Goal: Navigation & Orientation: Understand site structure

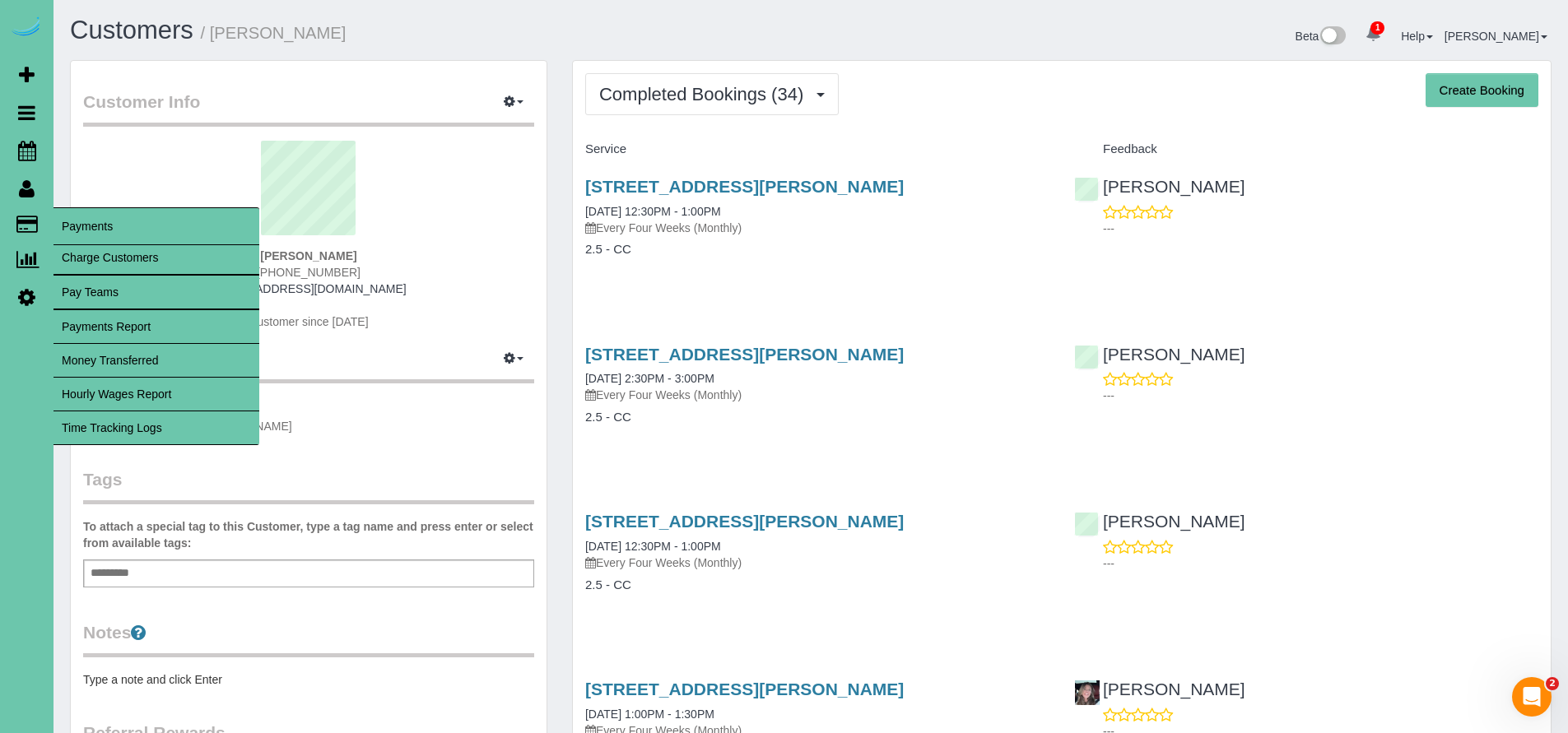
click at [84, 232] on span "Payments" at bounding box center [156, 226] width 206 height 38
click at [85, 222] on span "Payments" at bounding box center [156, 226] width 206 height 38
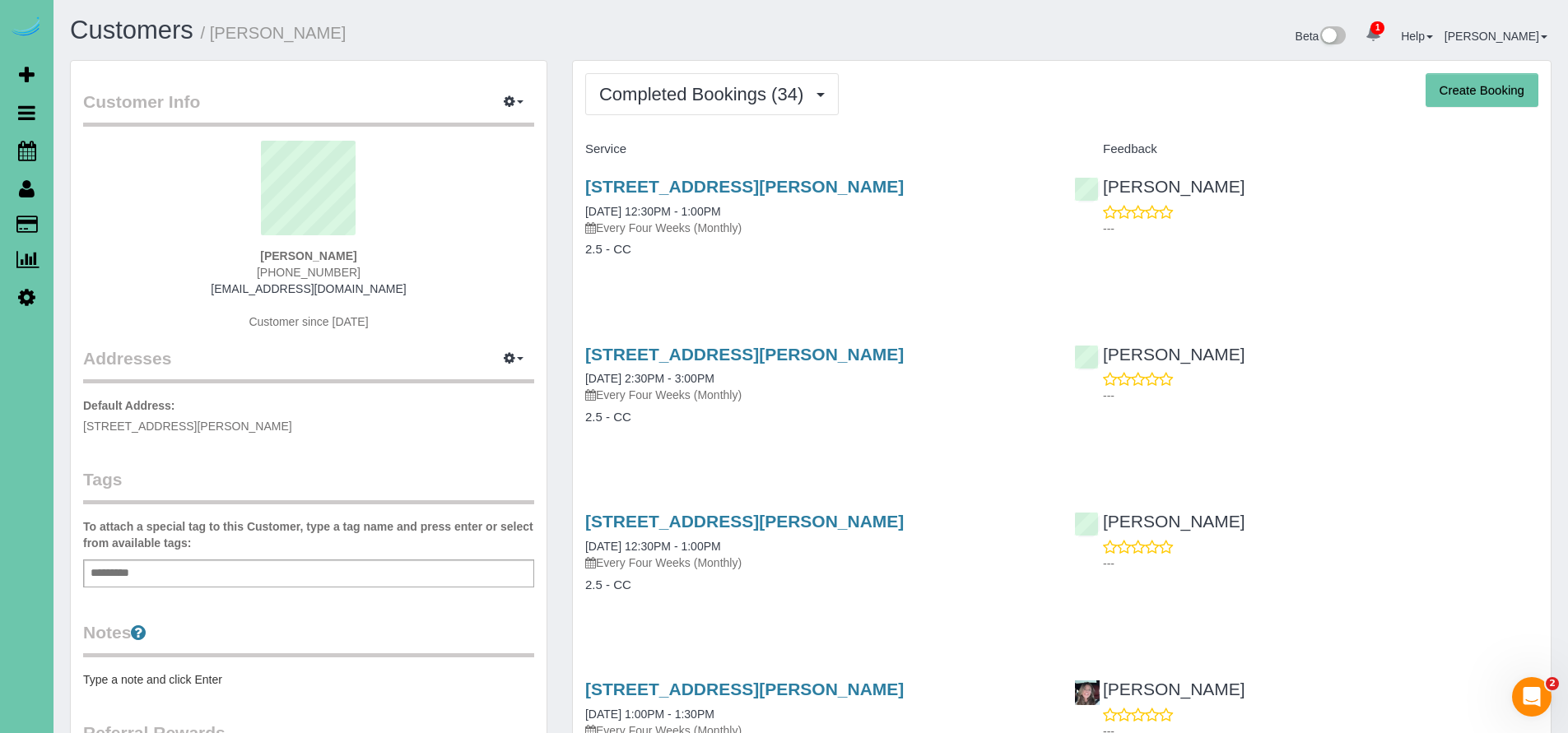
click at [28, 292] on icon at bounding box center [27, 297] width 18 height 20
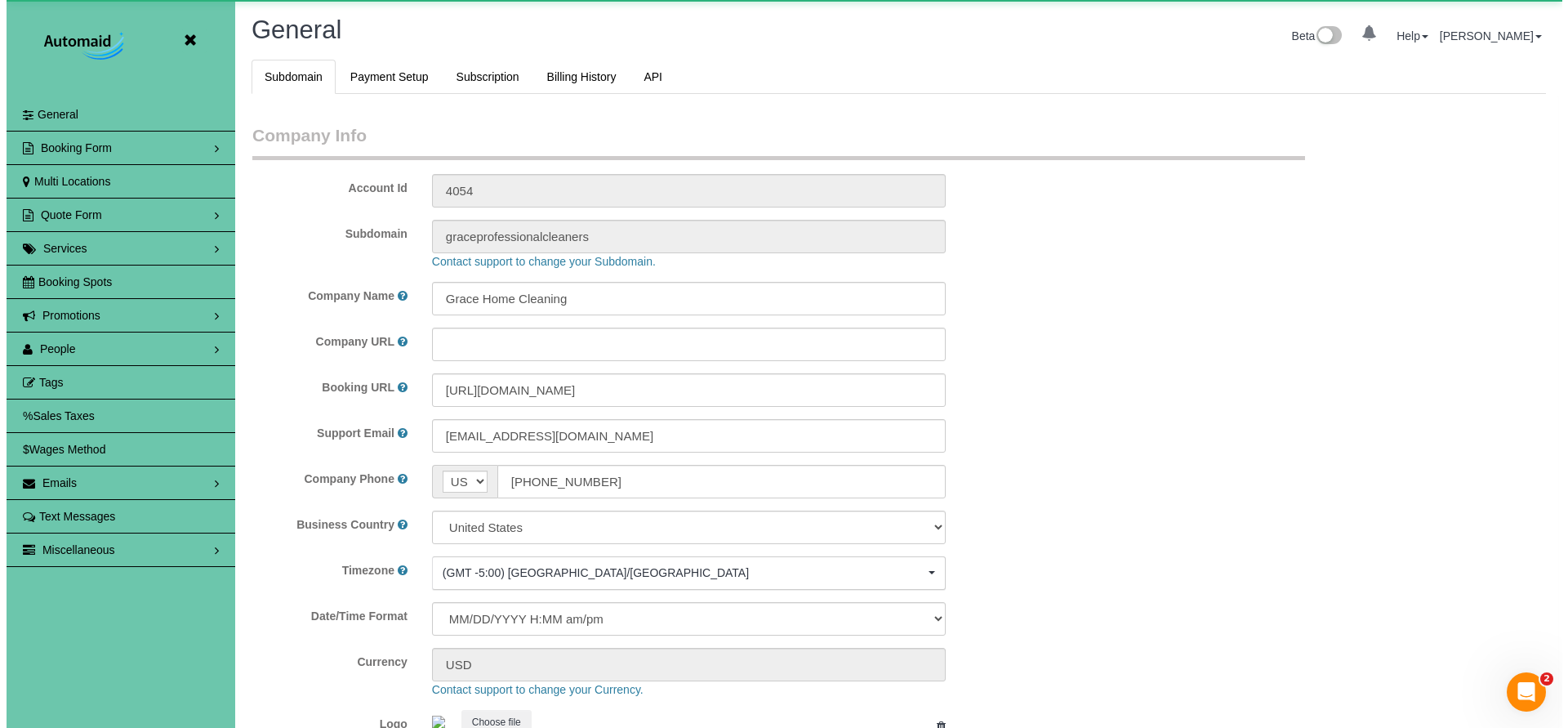
scroll to position [3455, 1556]
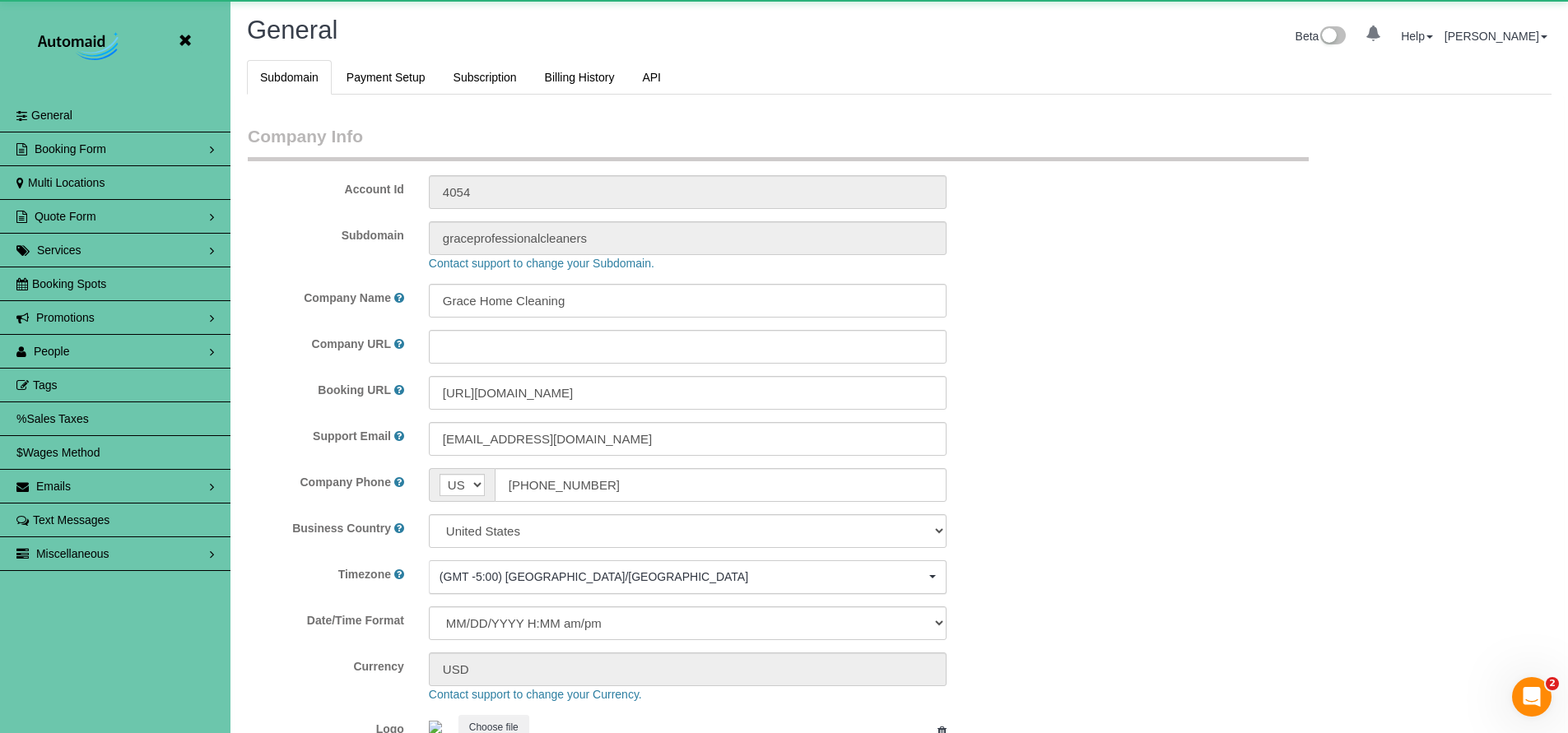
select select "5796"
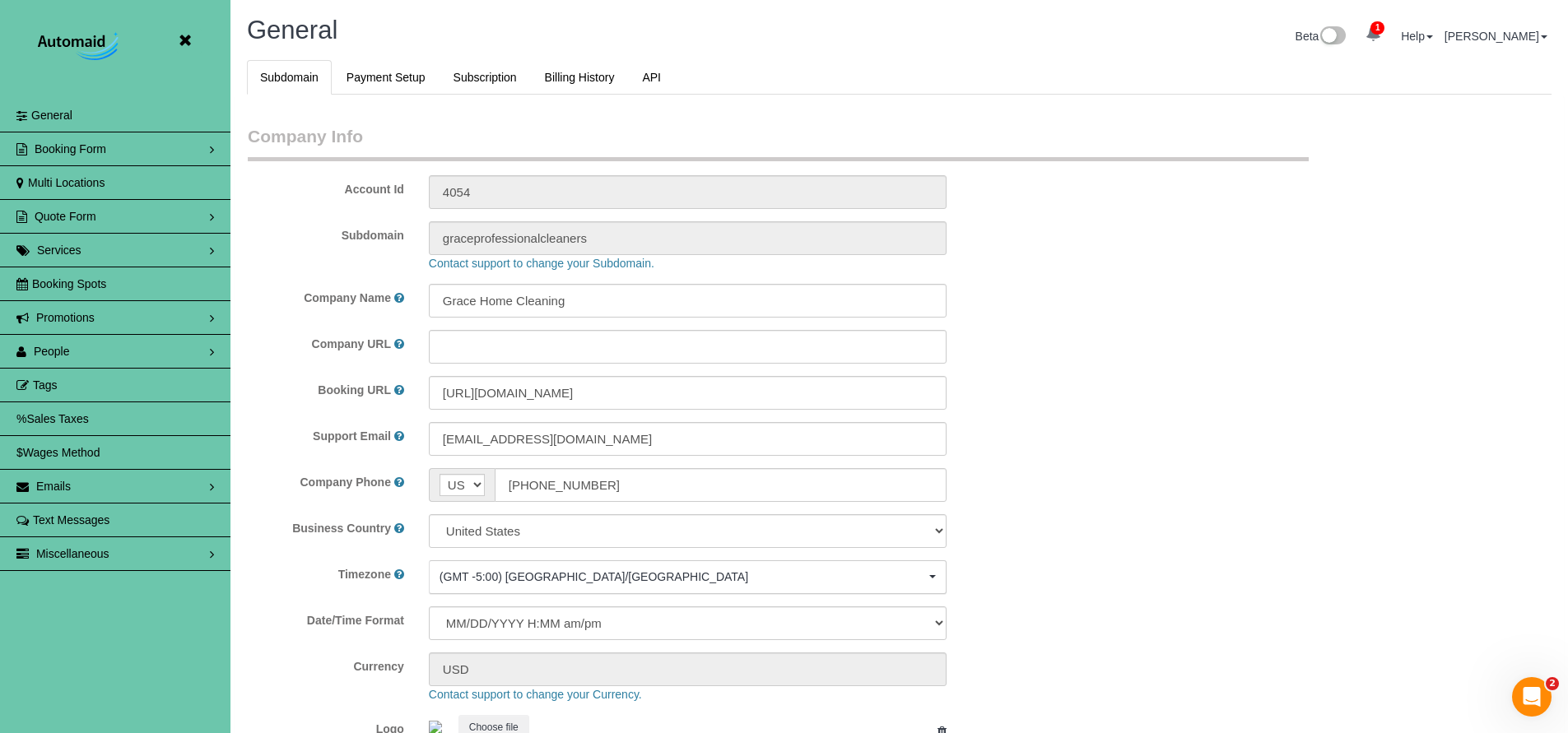
click at [184, 39] on icon at bounding box center [185, 40] width 21 height 21
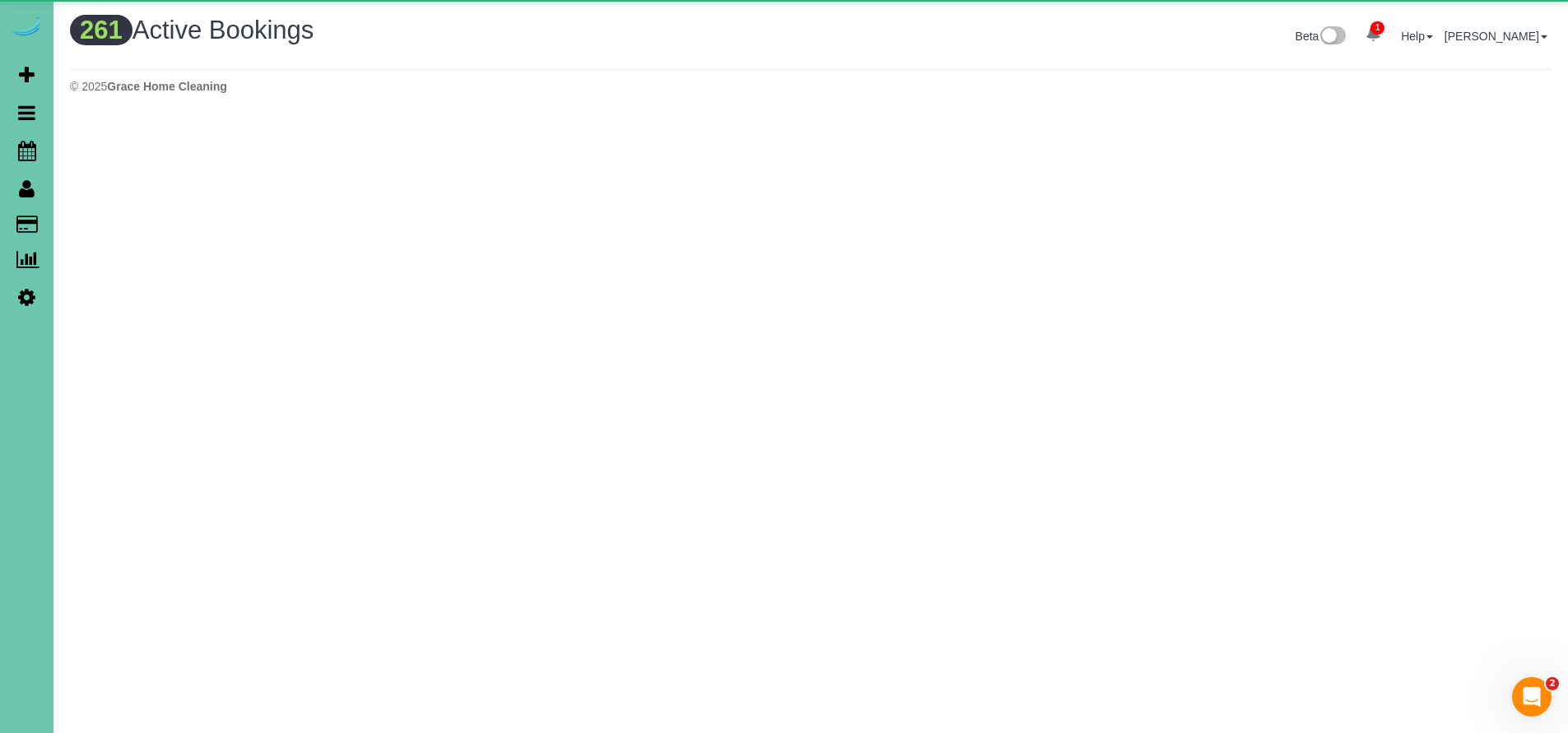
scroll to position [5599, 1568]
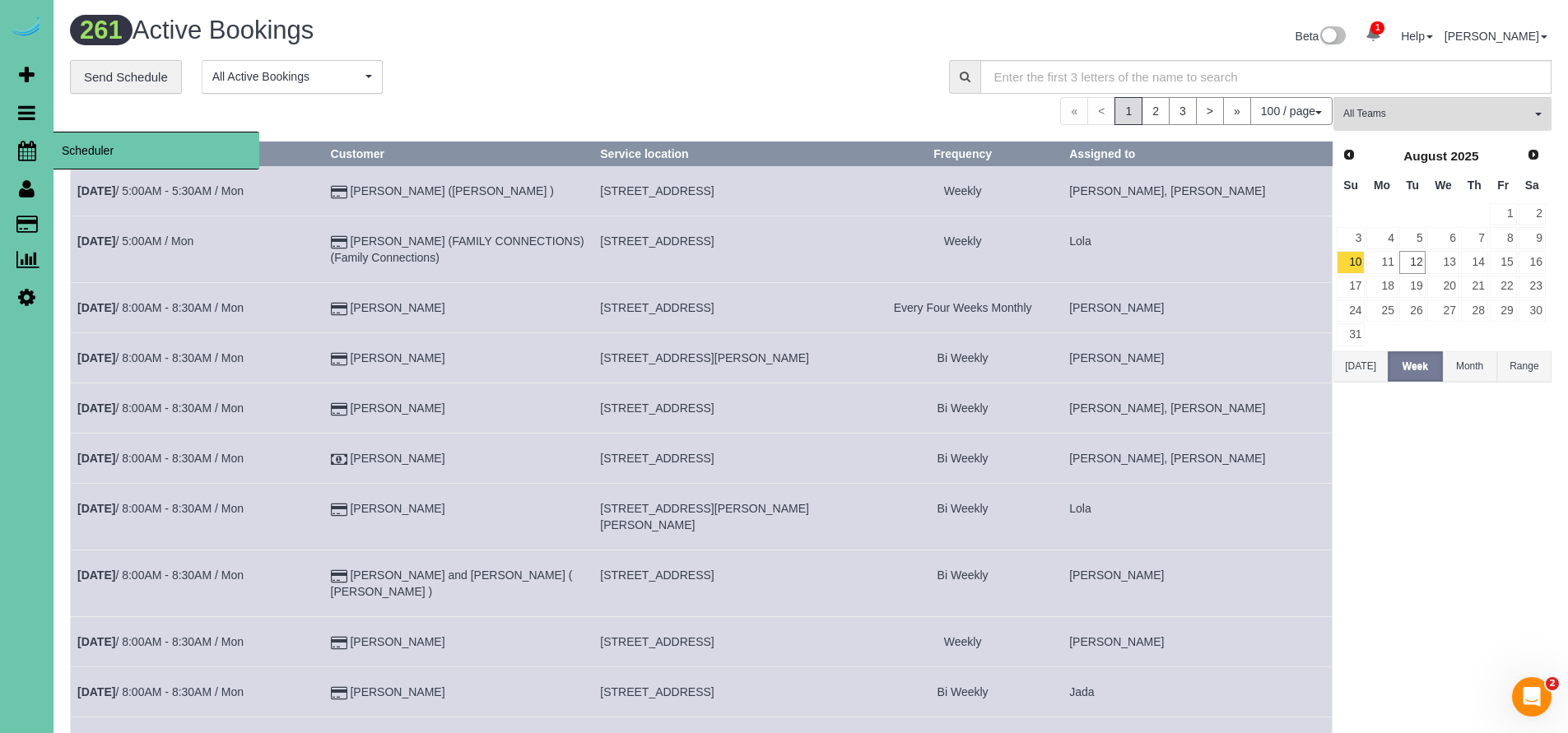
click at [77, 142] on span "Scheduler" at bounding box center [156, 150] width 206 height 38
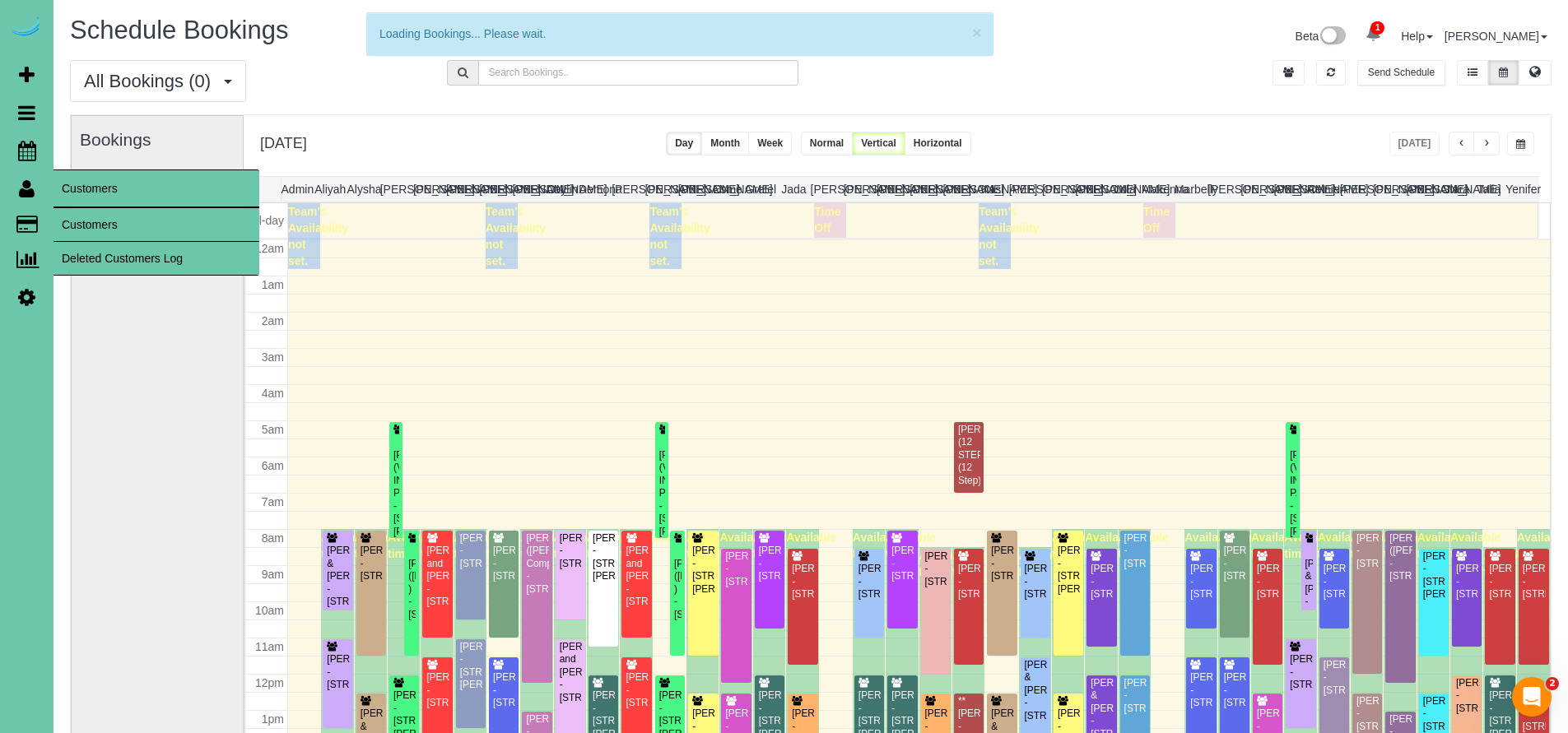
scroll to position [217, 0]
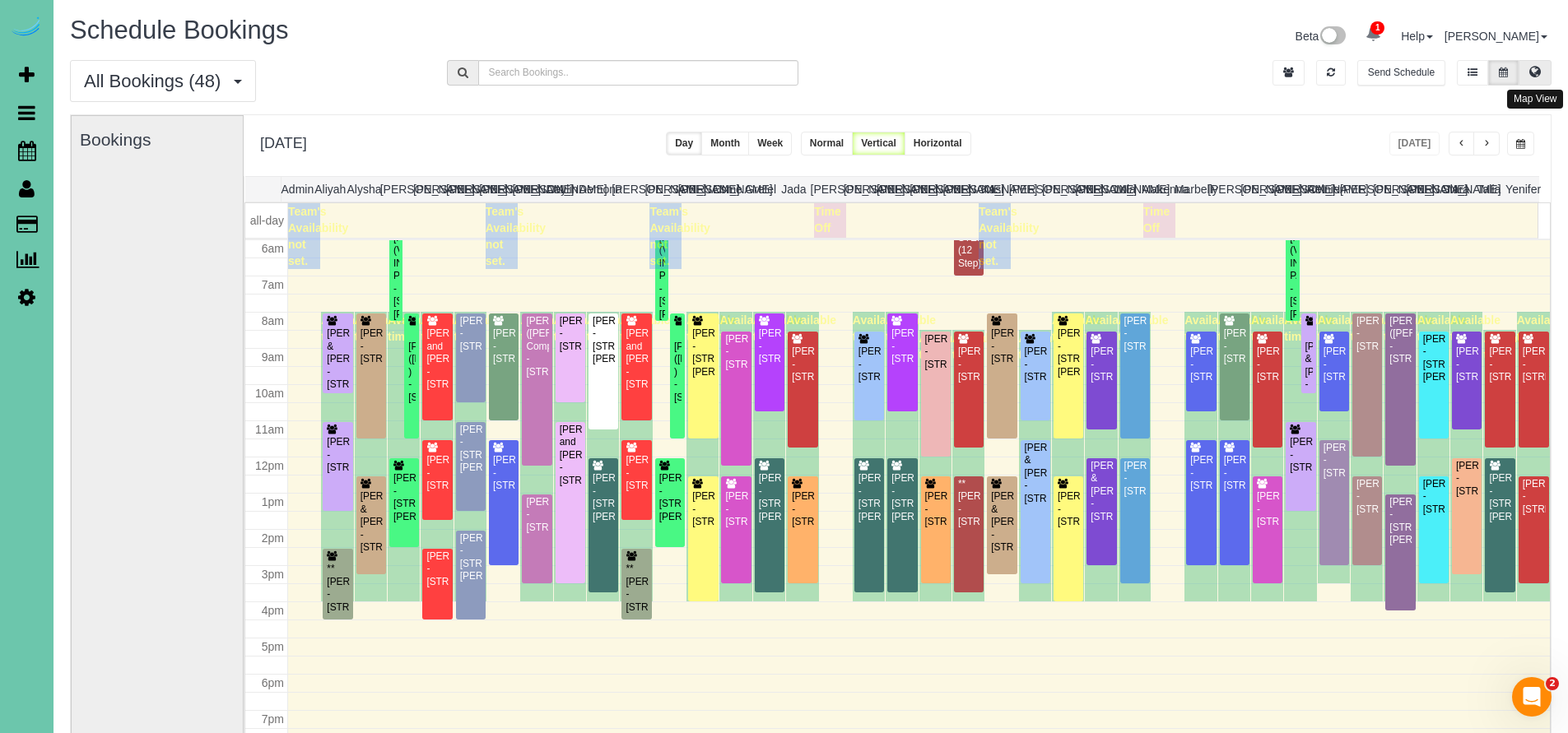
click at [1531, 75] on icon at bounding box center [1535, 72] width 12 height 10
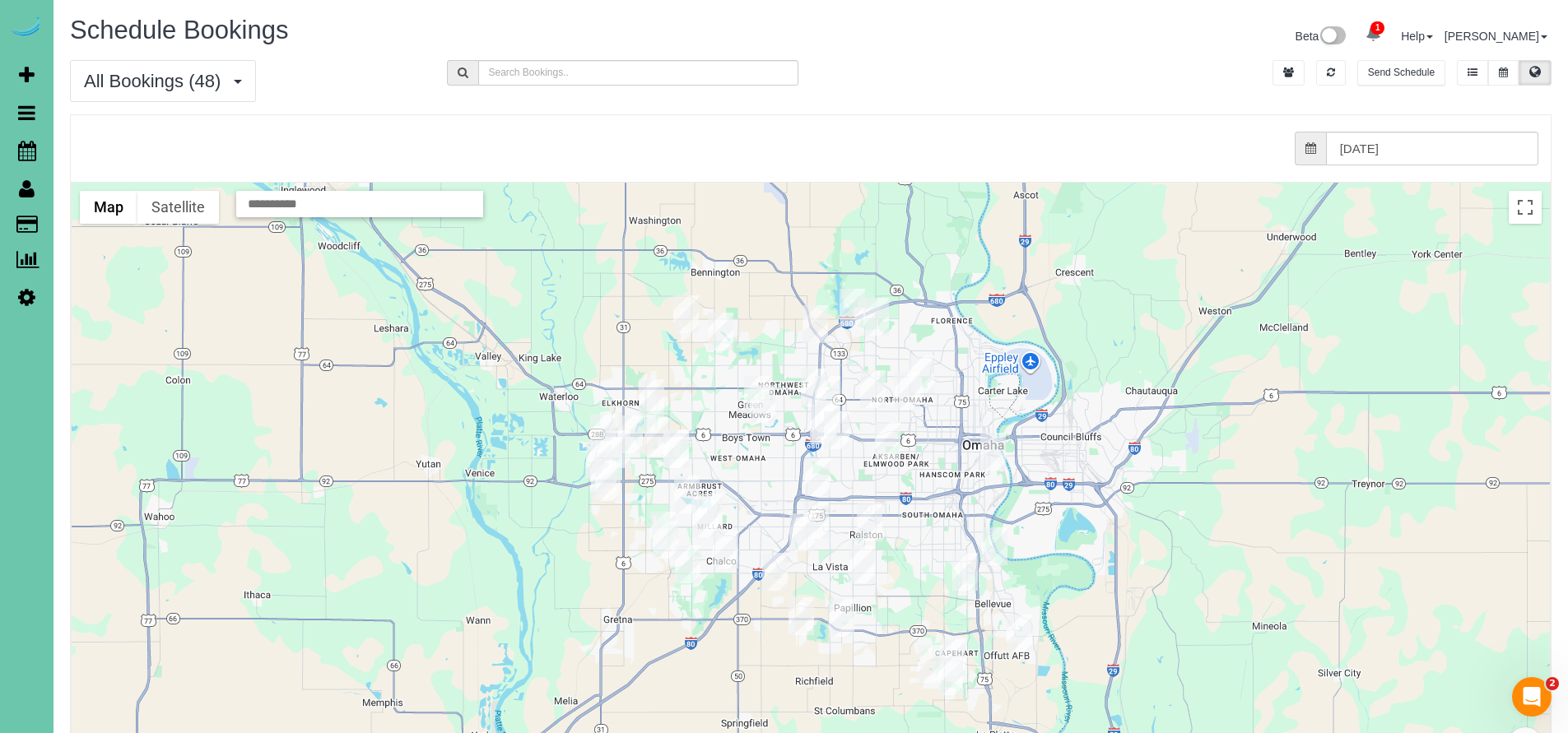
click at [1018, 627] on img "08/12/2025 12:30PM - Marge Fonfara - 804 W 32nd Ave, Bellevue, NE 68005" at bounding box center [1019, 633] width 26 height 38
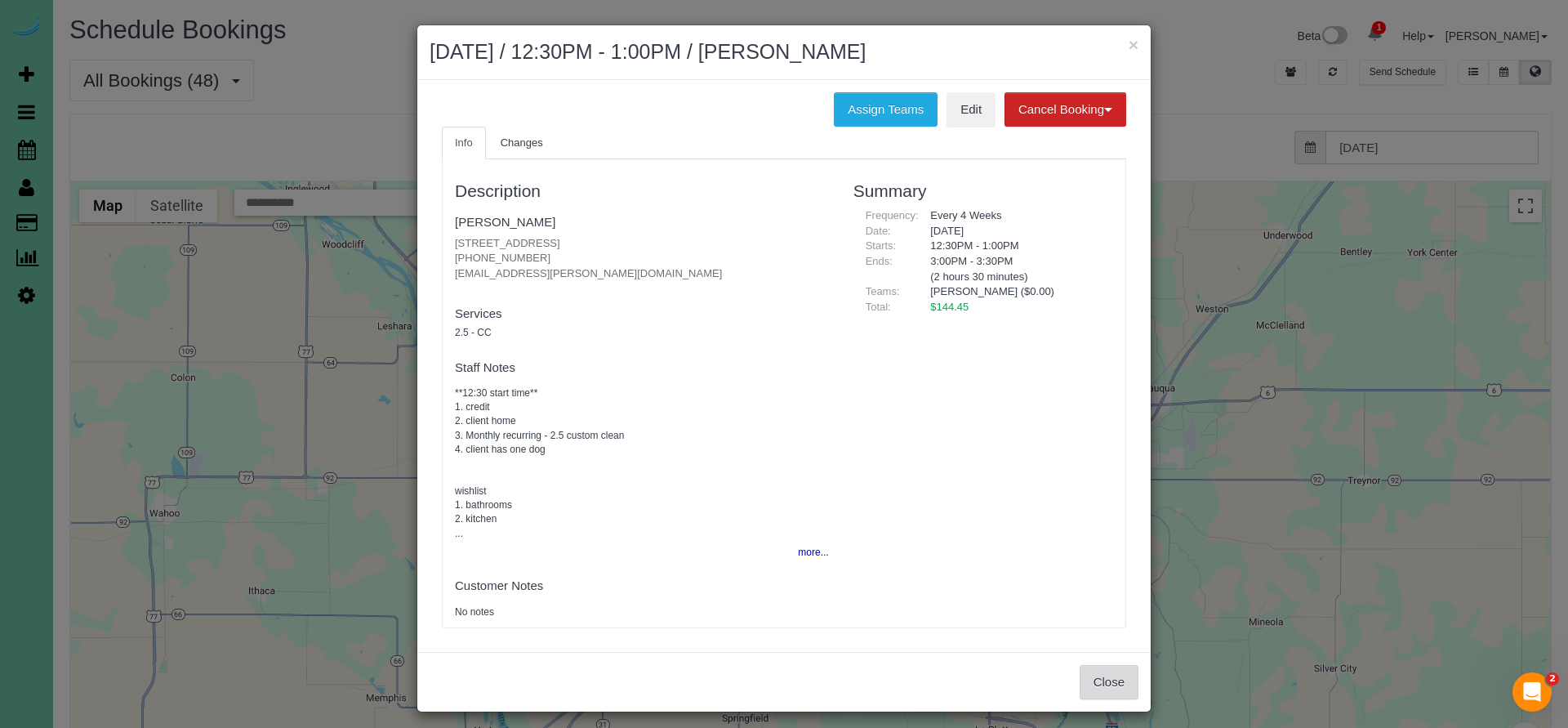
click at [1102, 678] on button "Close" at bounding box center [1109, 682] width 59 height 34
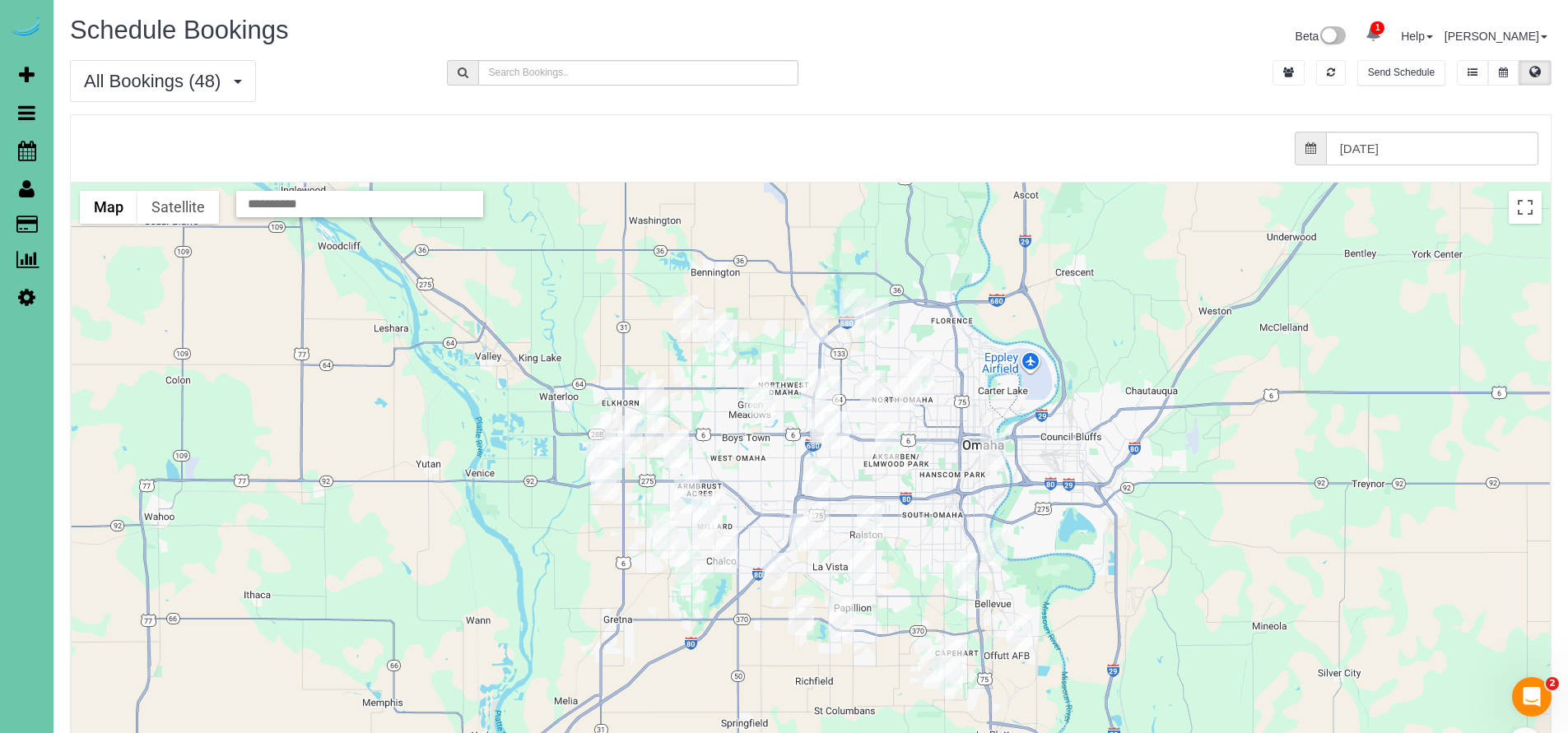
click at [927, 367] on img "08/12/2025 2:30PM - Sue Tharnish - 4766 Bedford Ave, Omaha, NE 68104" at bounding box center [921, 374] width 26 height 38
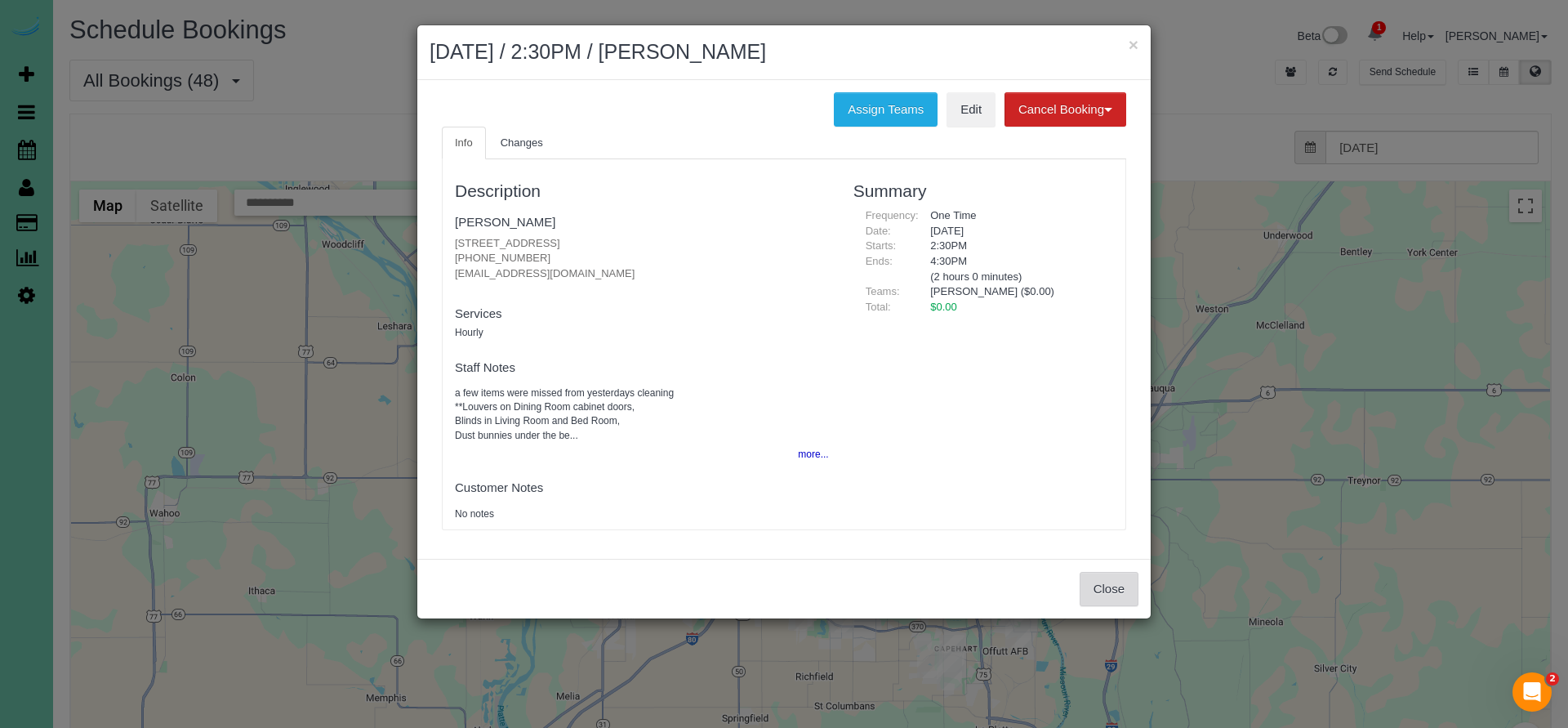
click at [1105, 584] on button "Close" at bounding box center [1109, 589] width 59 height 34
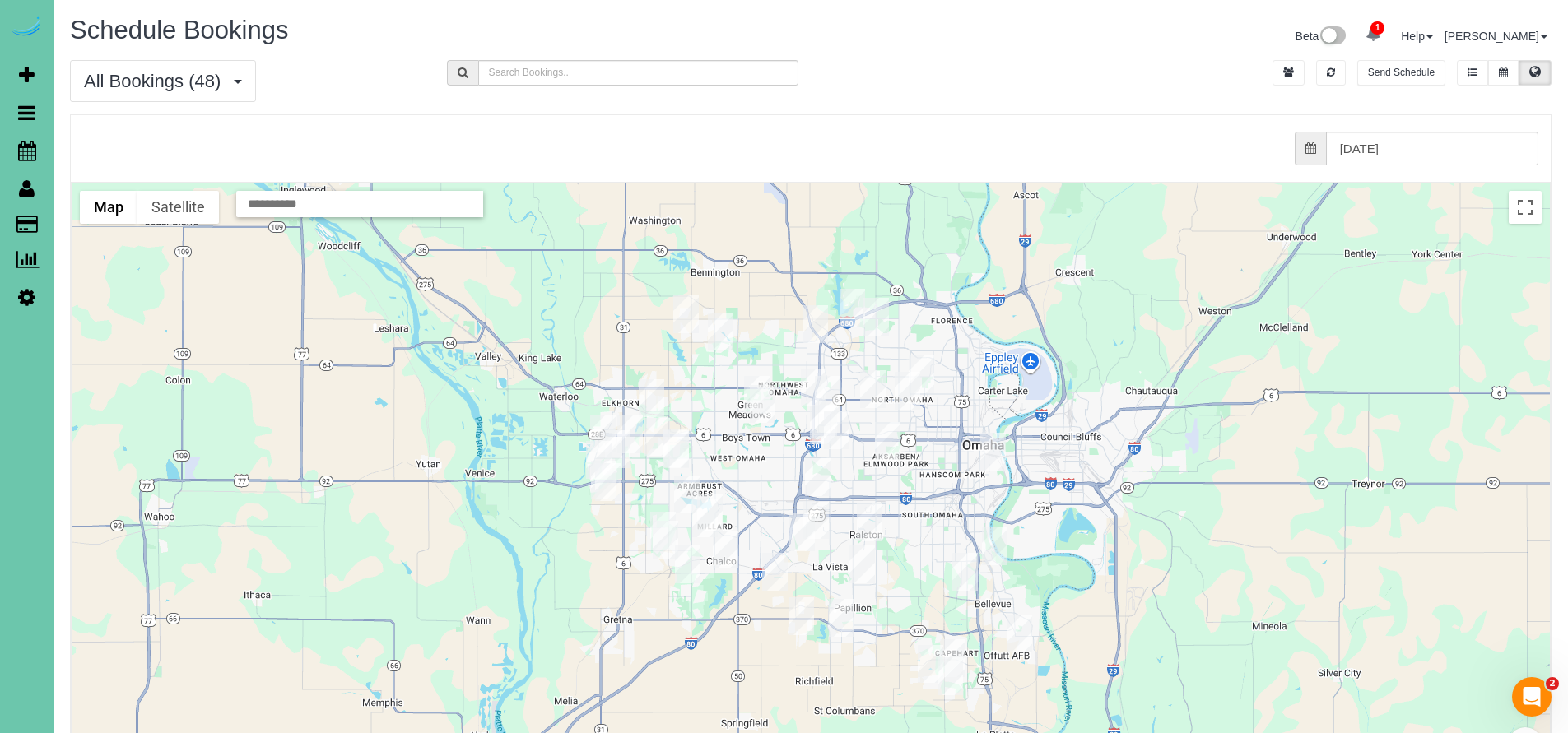
click at [927, 376] on img "08/12/2025 2:30PM - Sue Tharnish - 4766 Bedford Ave, Omaha, NE 68104" at bounding box center [921, 374] width 26 height 38
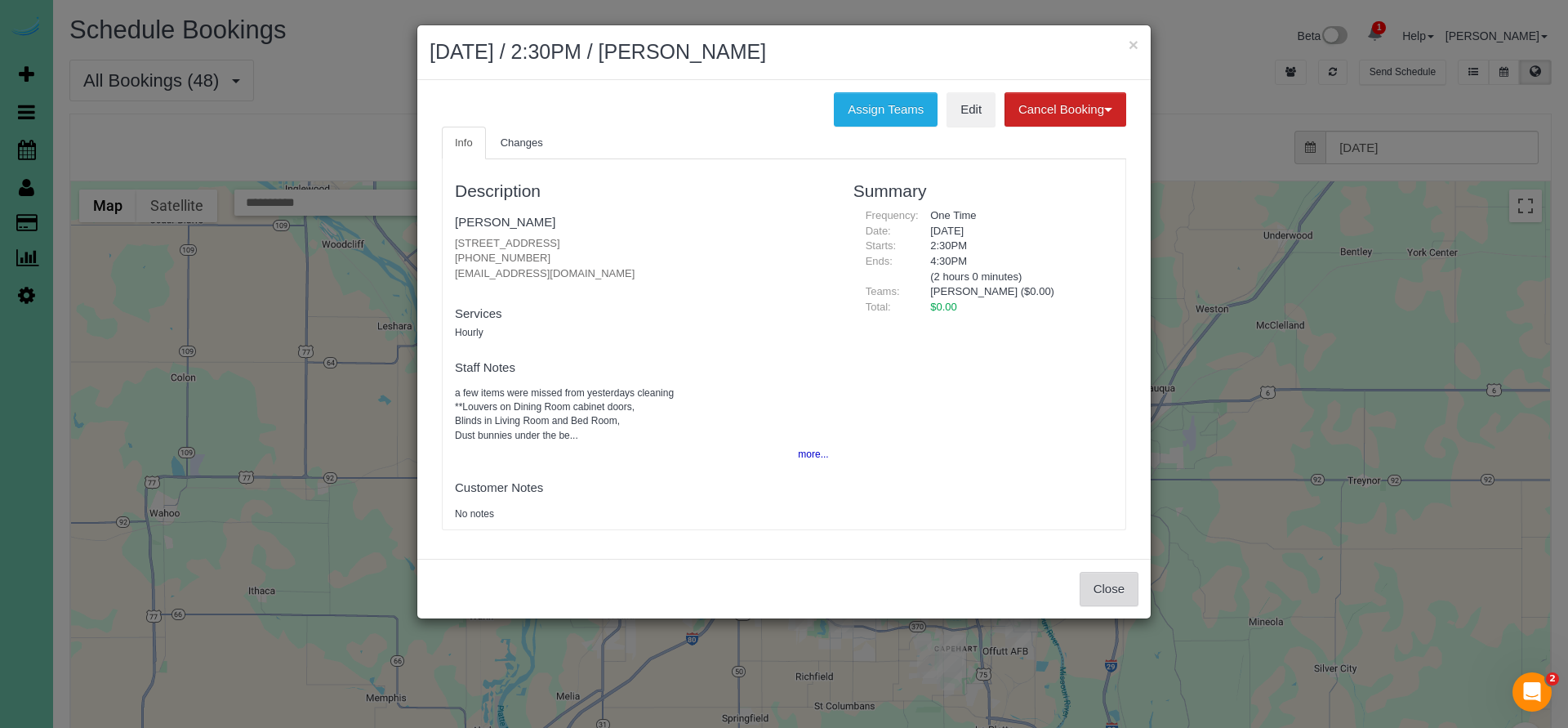
click at [1122, 597] on button "Close" at bounding box center [1109, 589] width 59 height 34
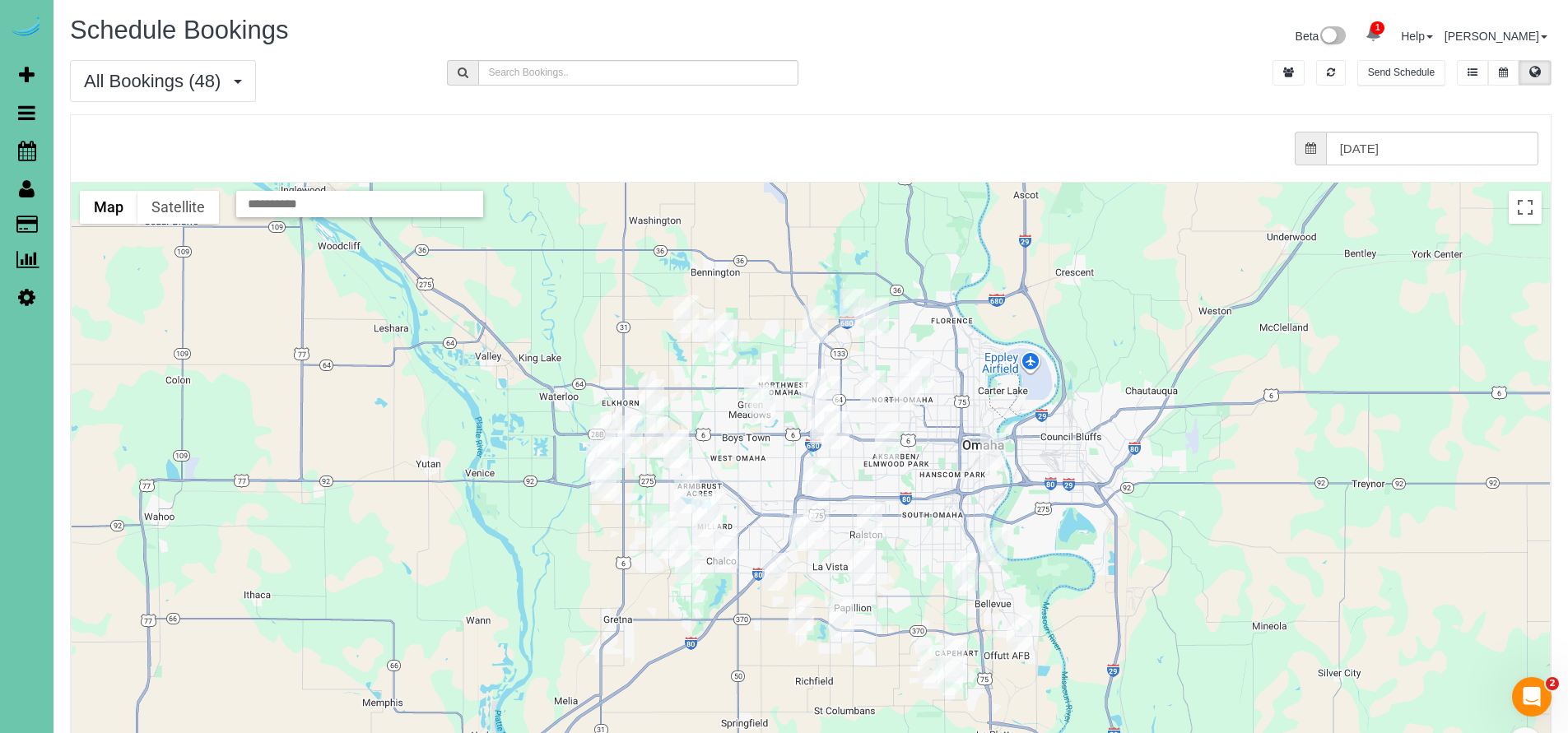
click at [821, 323] on img "08/12/2025 2:00PM - Michelle Cox - 10274 Mary Street, Omaha, NE 68122" at bounding box center [815, 323] width 26 height 38
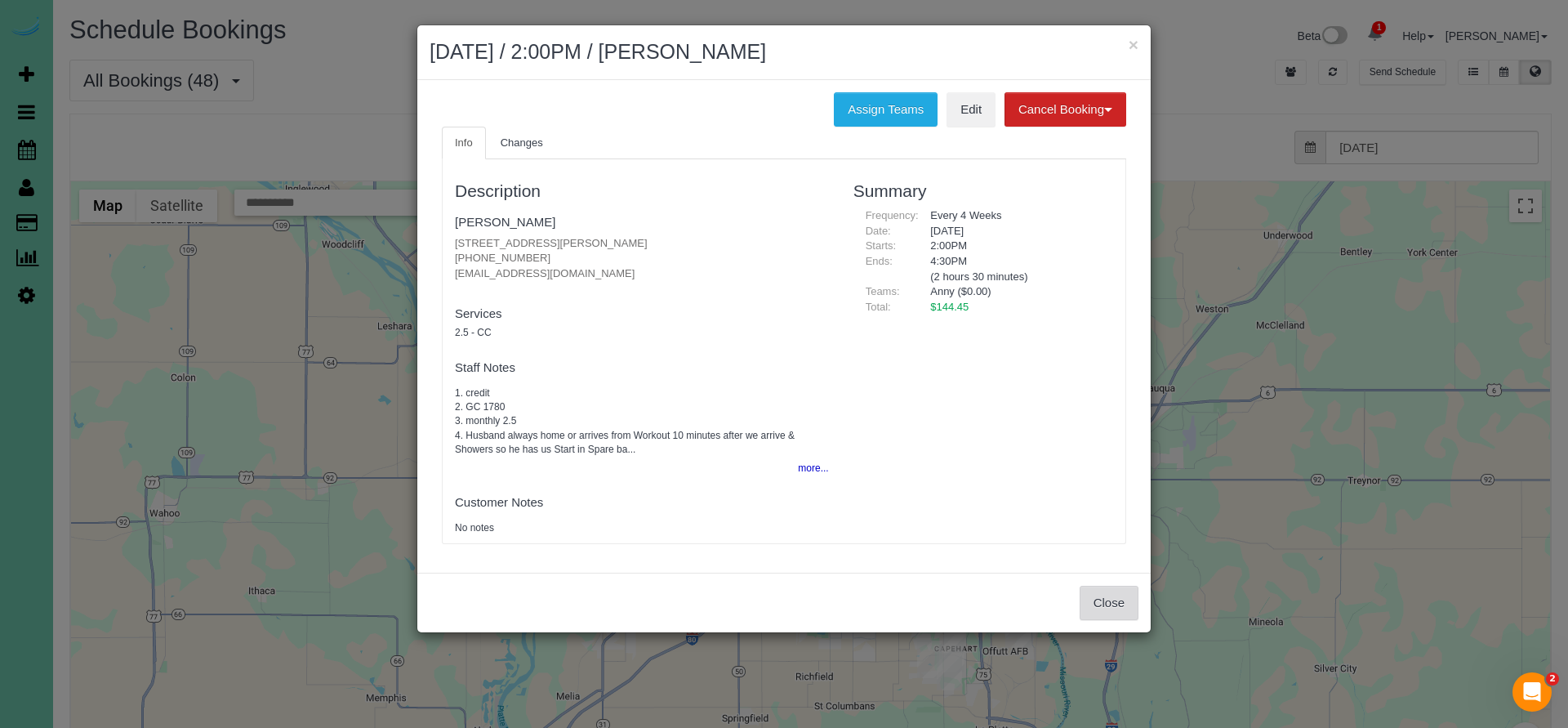
click at [1116, 591] on button "Close" at bounding box center [1109, 603] width 59 height 34
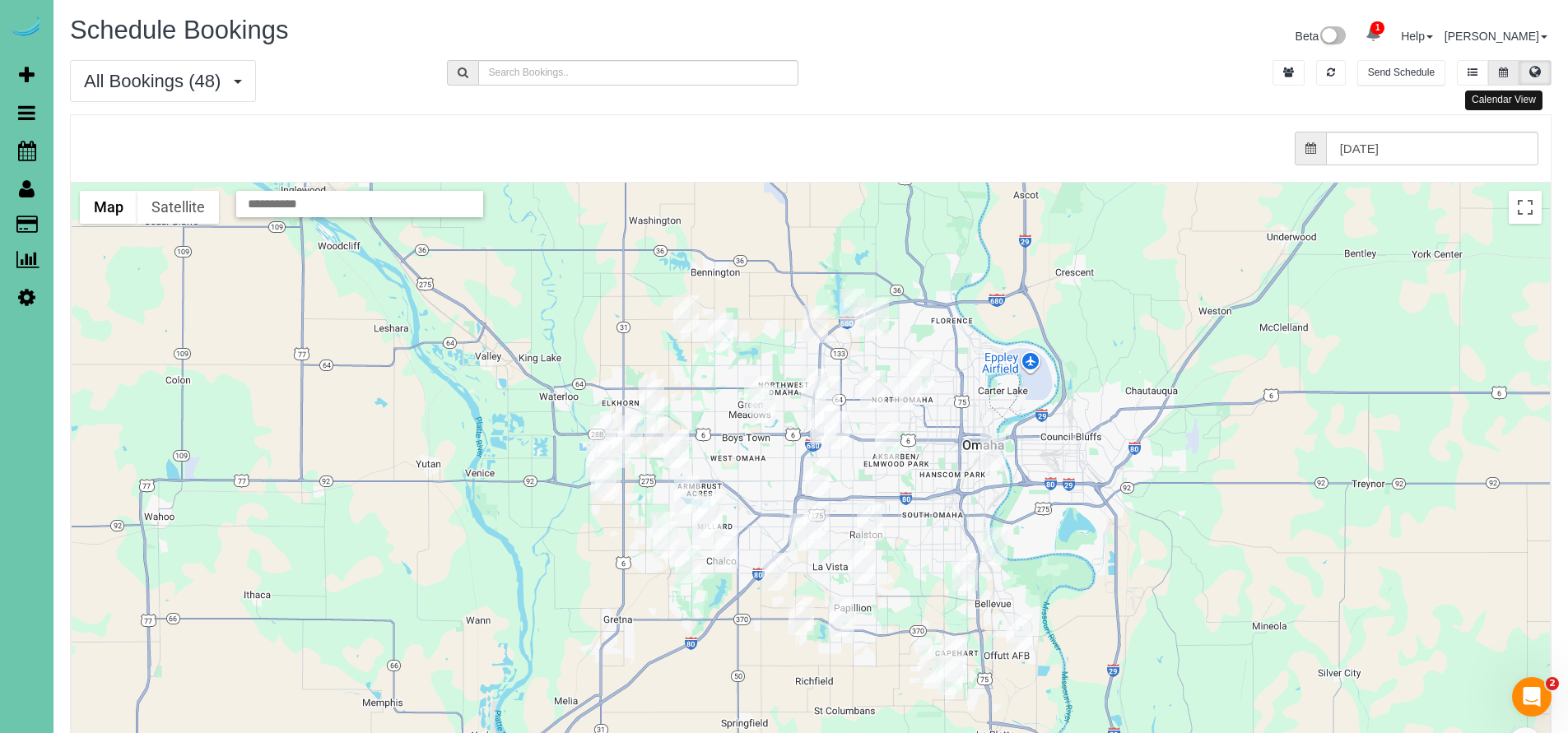
click at [1510, 74] on button at bounding box center [1503, 73] width 30 height 26
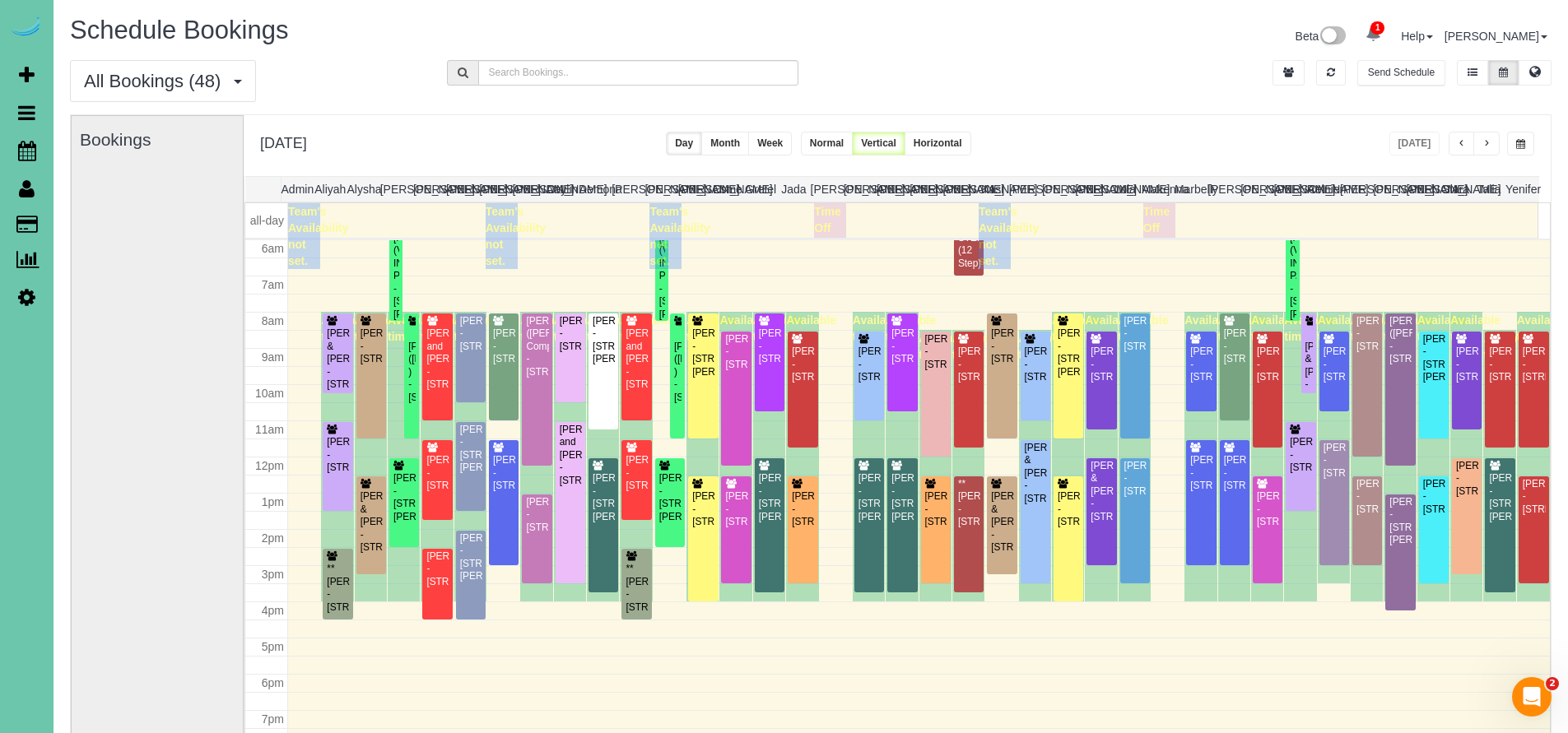
click at [1530, 72] on icon at bounding box center [1535, 72] width 12 height 10
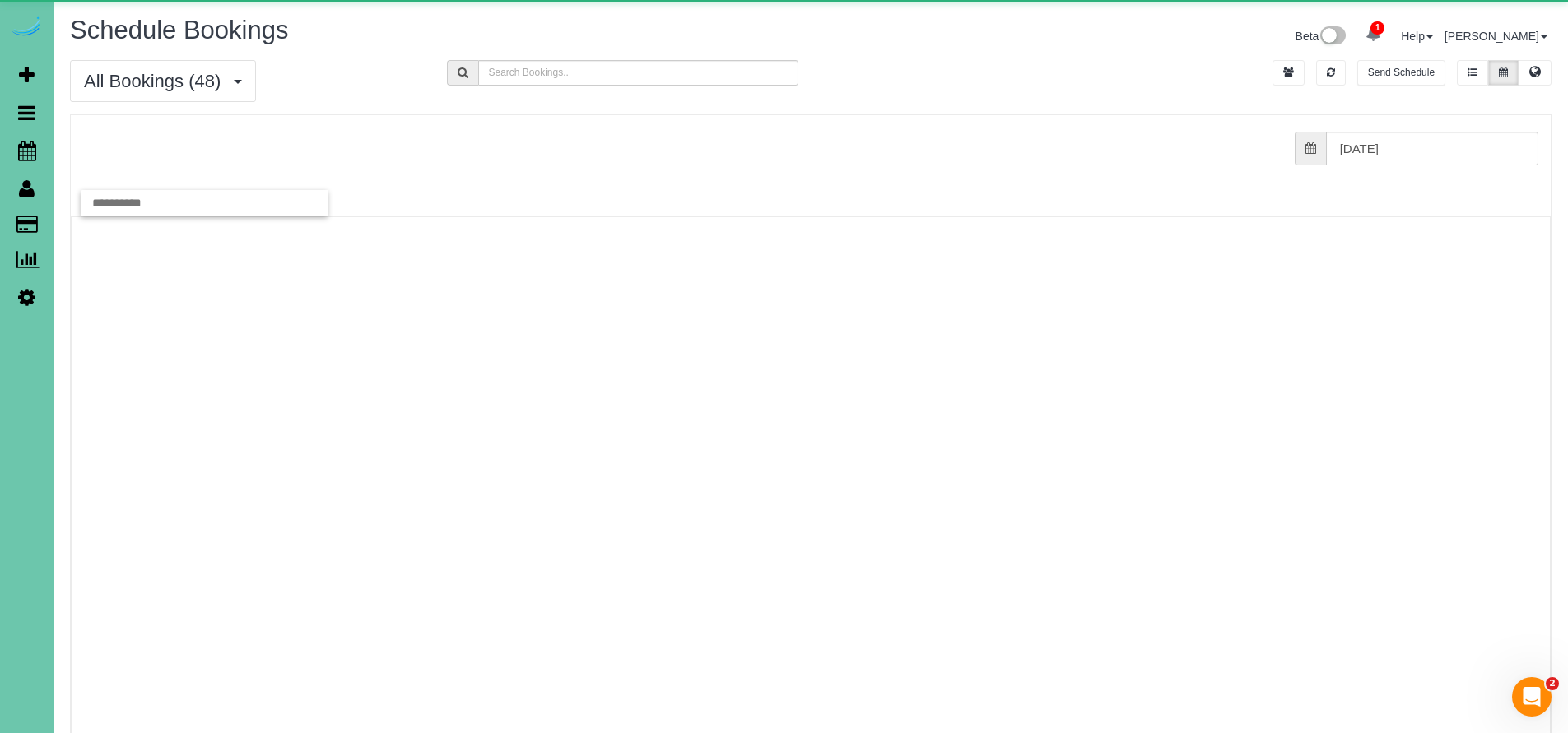
click at [1530, 72] on icon at bounding box center [1535, 72] width 12 height 10
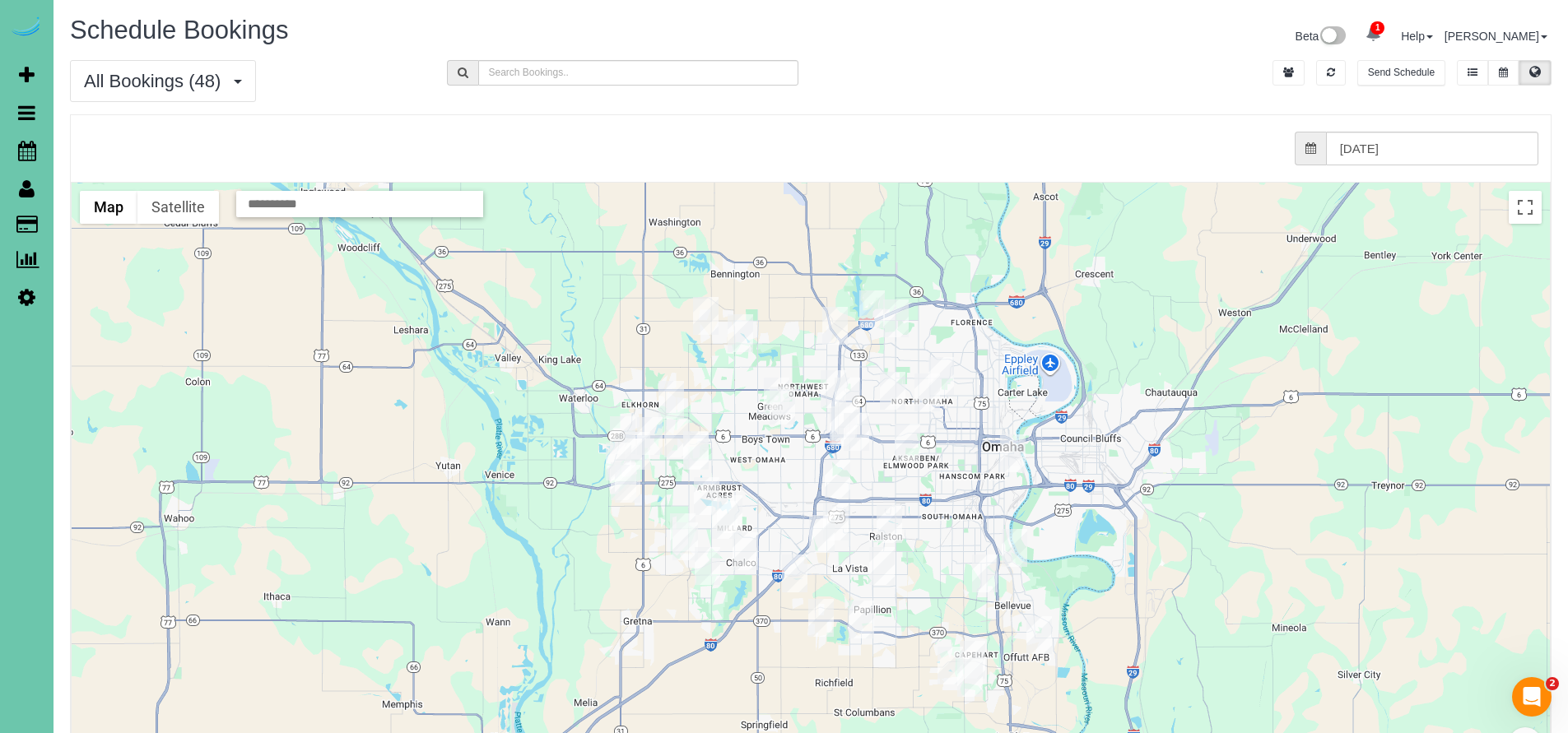
drag, startPoint x: 688, startPoint y: 395, endPoint x: 708, endPoint y: 395, distance: 20.0
click at [708, 395] on div at bounding box center [810, 510] width 1478 height 656
click at [943, 69] on div "All Bookings (48) All Bookings Unassigned Bookings Recurring Bookings New Custo…" at bounding box center [810, 87] width 1506 height 54
click at [952, 149] on div "from 0 bookings processed (Found: 0). [DATE]" at bounding box center [807, 148] width 1463 height 33
click at [1506, 74] on icon at bounding box center [1503, 73] width 9 height 10
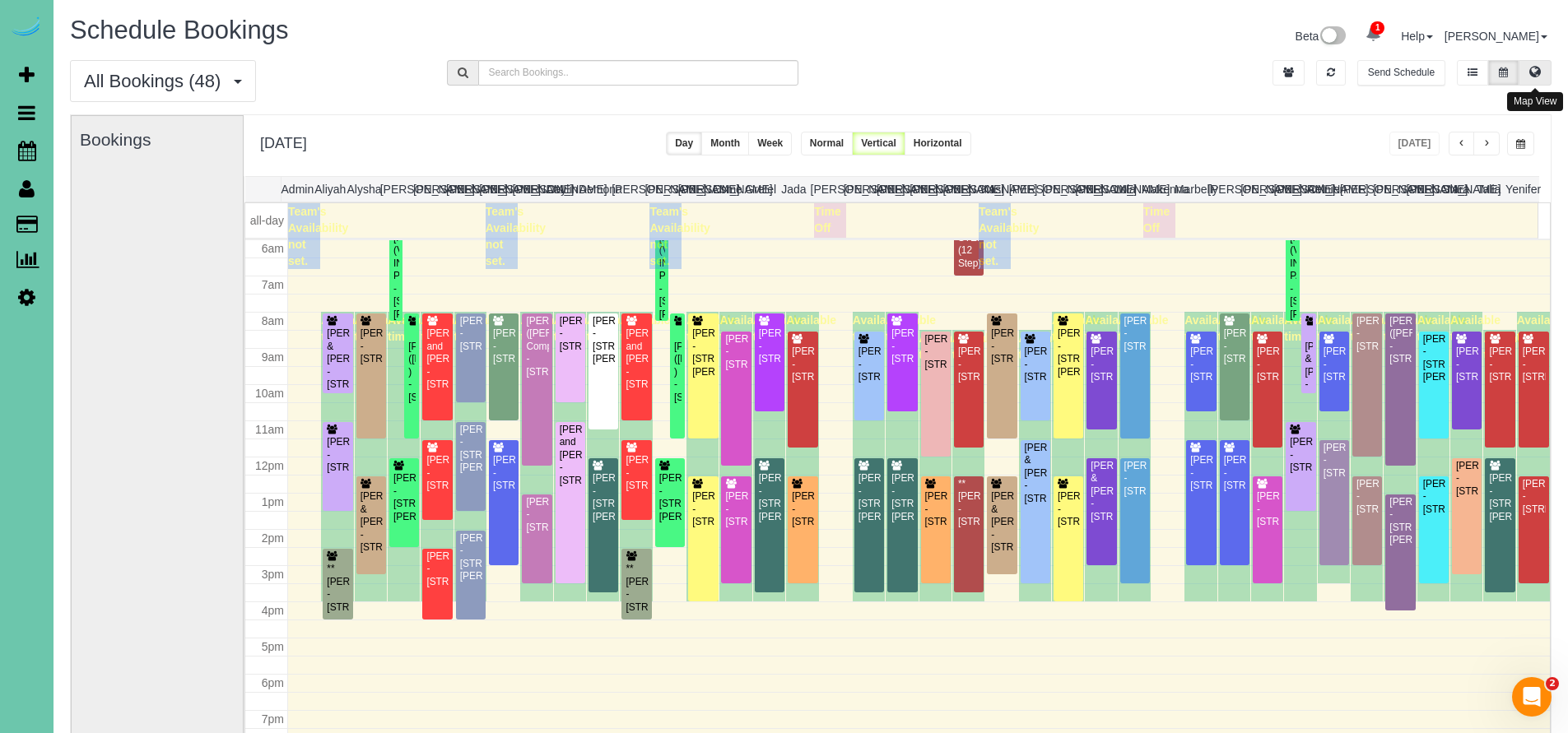
click at [1525, 78] on button at bounding box center [1534, 73] width 33 height 26
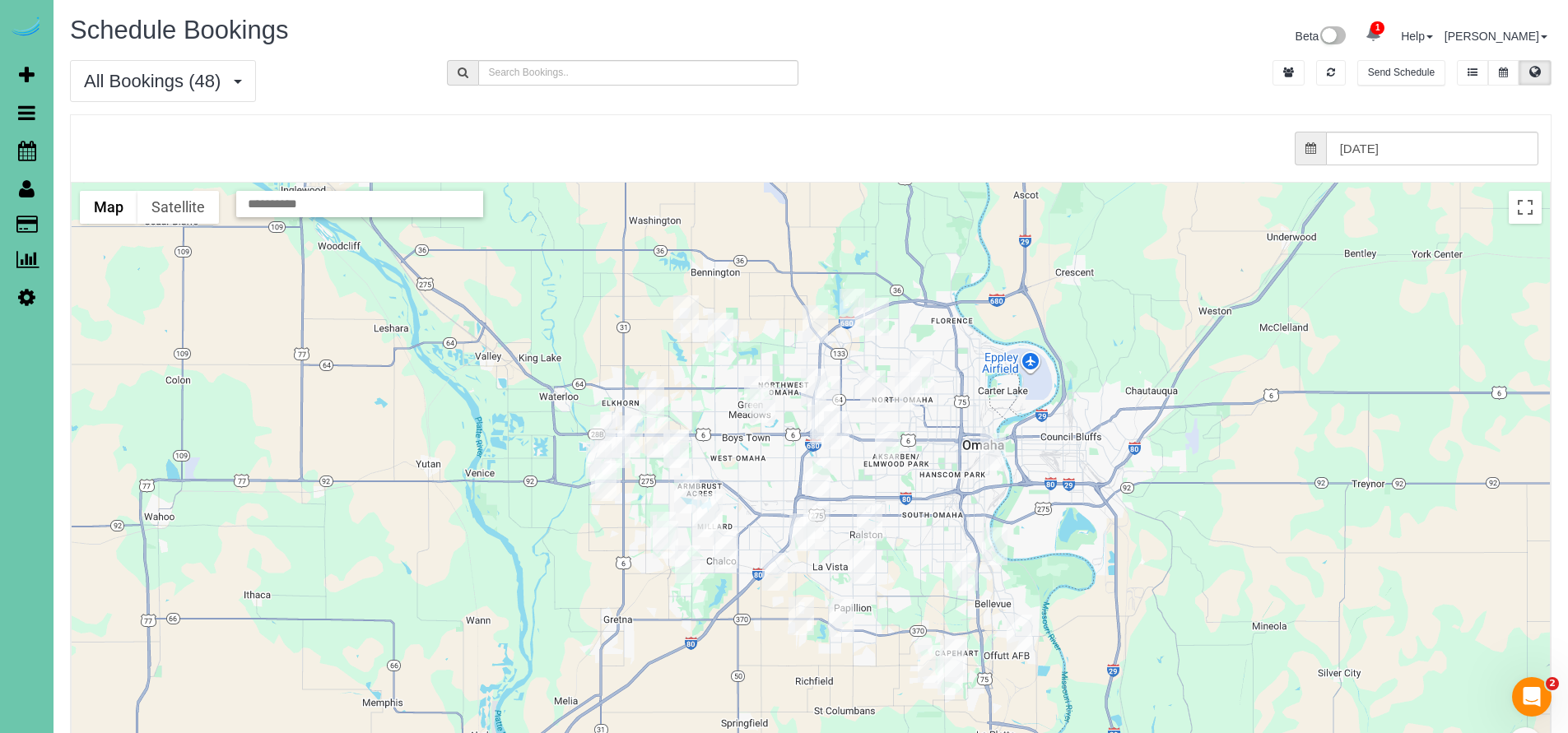
click at [947, 669] on img "08/12/2025 12:00PM - Brittany Hornbeak - 3218 Chad Street, Bellevue, NE 68123" at bounding box center [950, 675] width 26 height 38
